Goal: Transaction & Acquisition: Purchase product/service

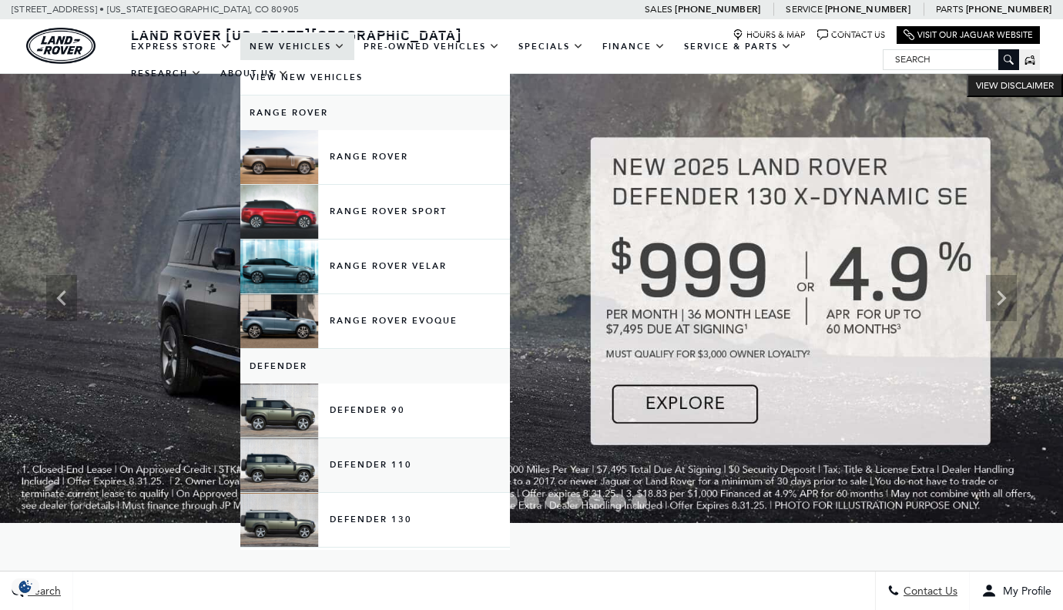
click at [361, 478] on link "Defender 110" at bounding box center [375, 465] width 270 height 54
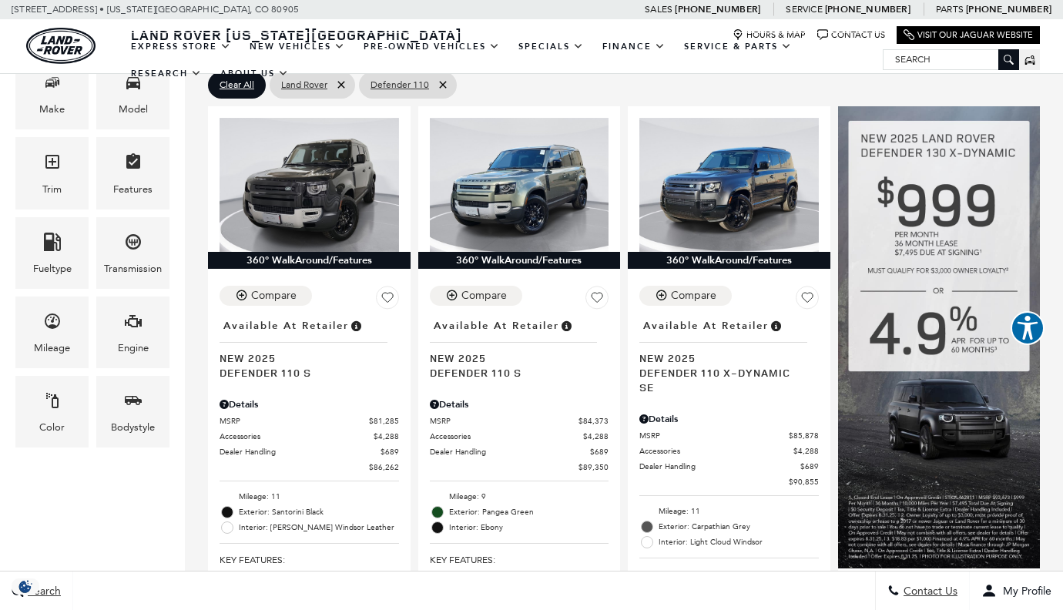
scroll to position [322, 0]
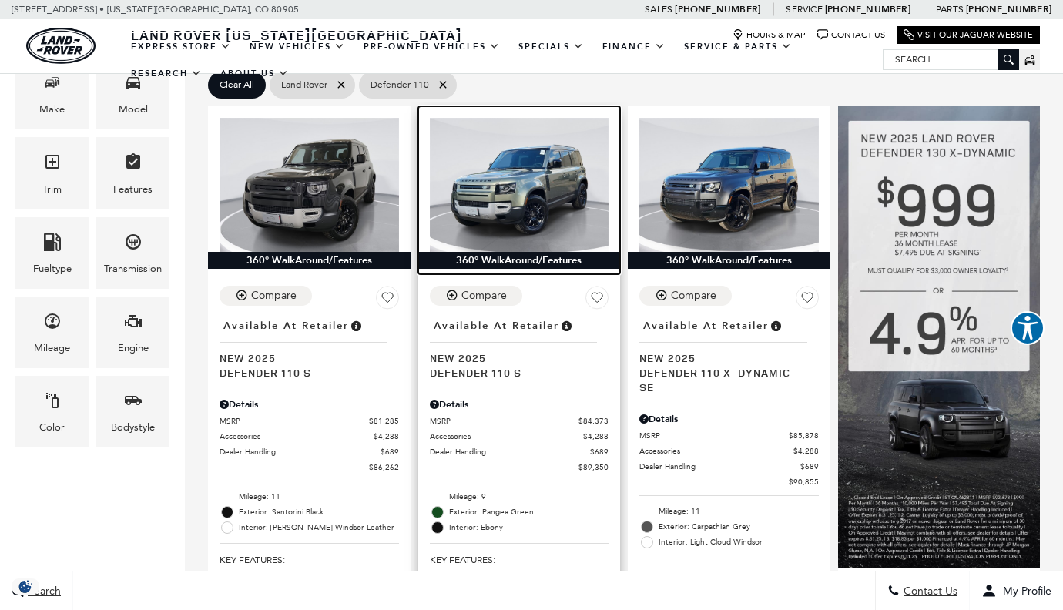
click at [523, 153] on img at bounding box center [520, 185] width 180 height 134
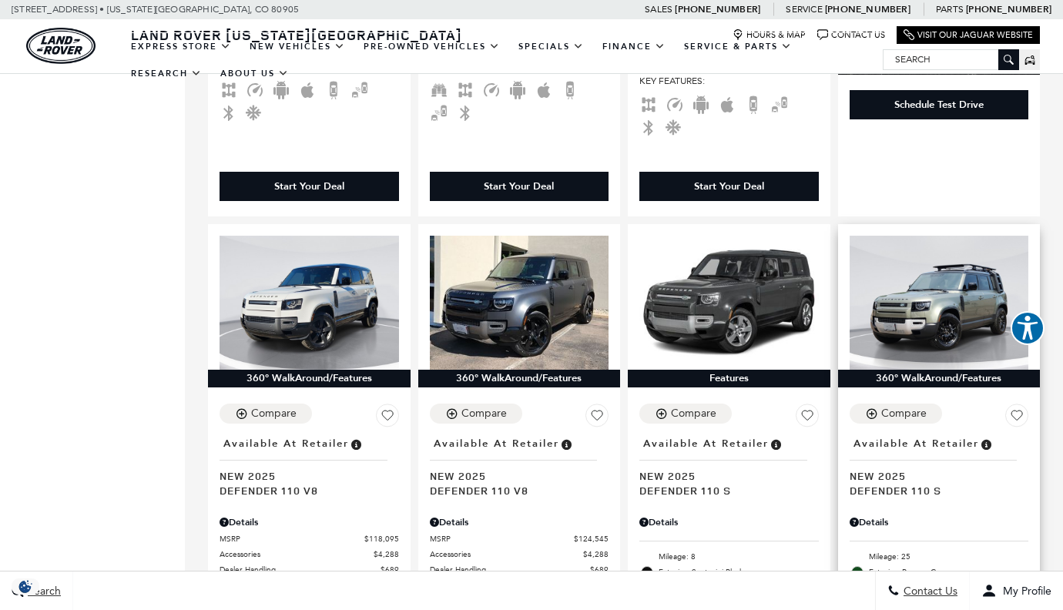
scroll to position [804, 0]
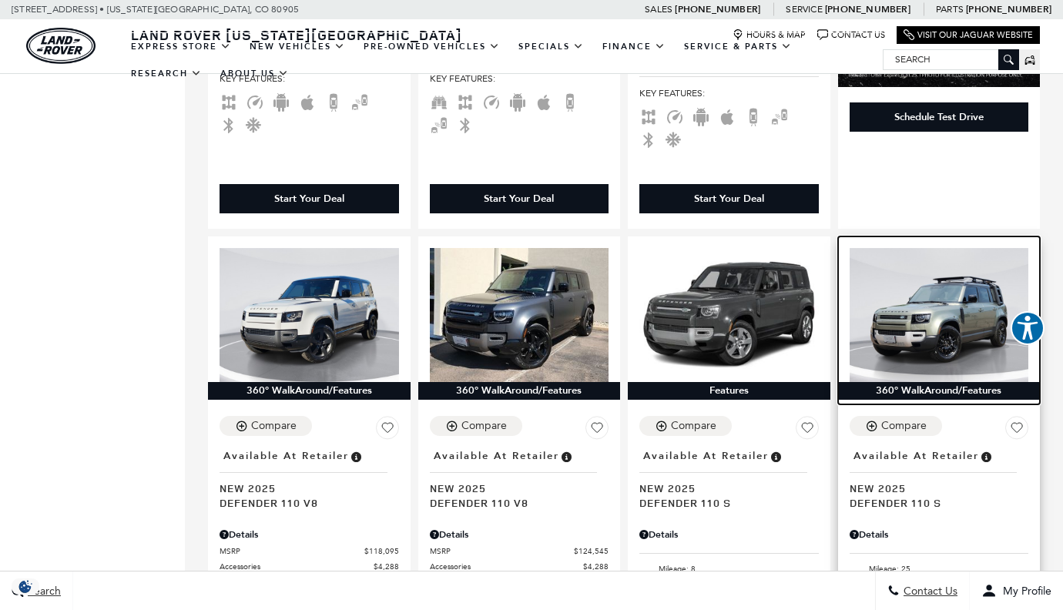
click at [946, 279] on img at bounding box center [940, 315] width 180 height 134
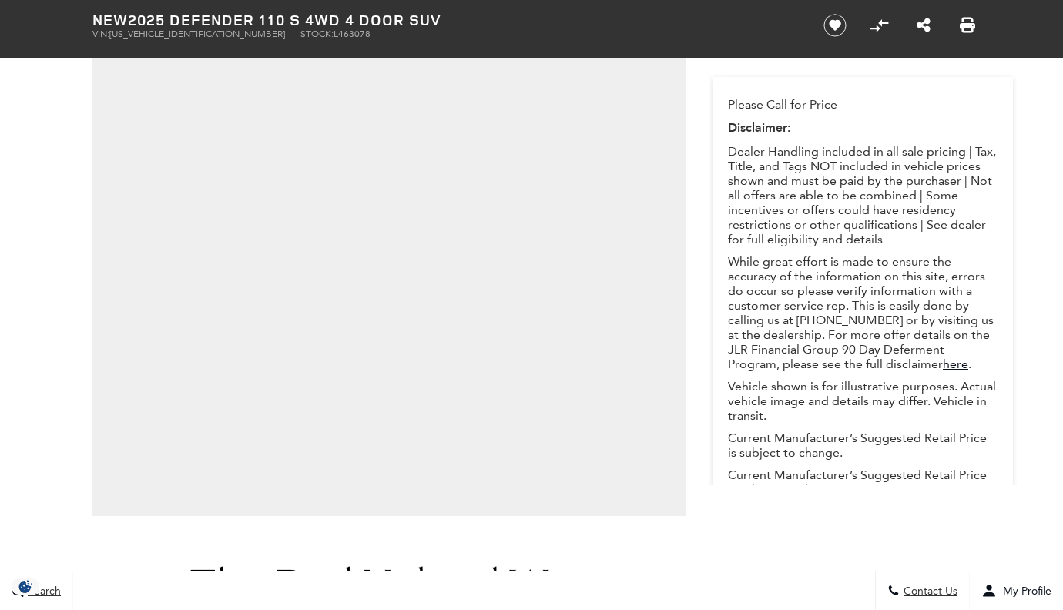
scroll to position [230, 0]
